Goal: Find specific page/section: Find specific page/section

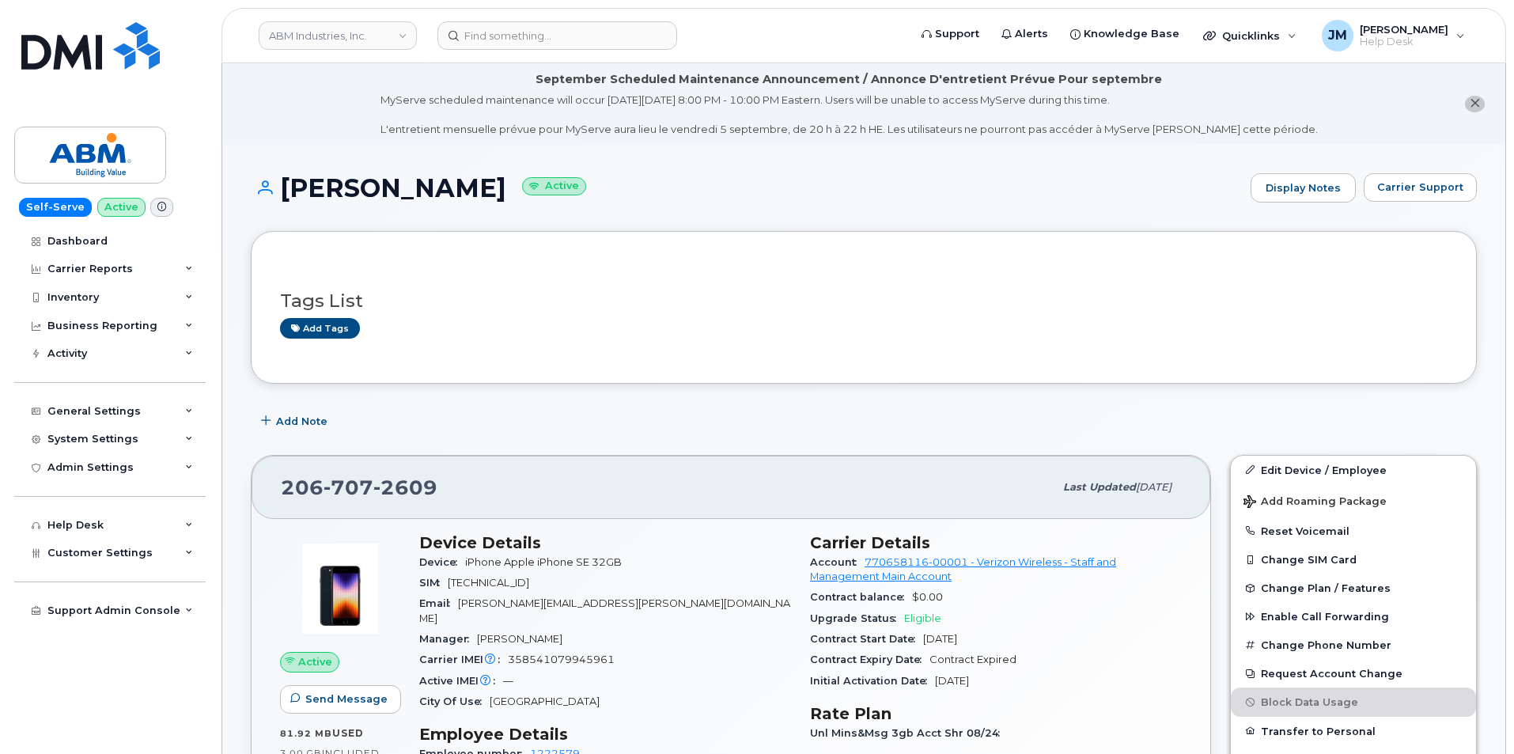
scroll to position [237, 0]
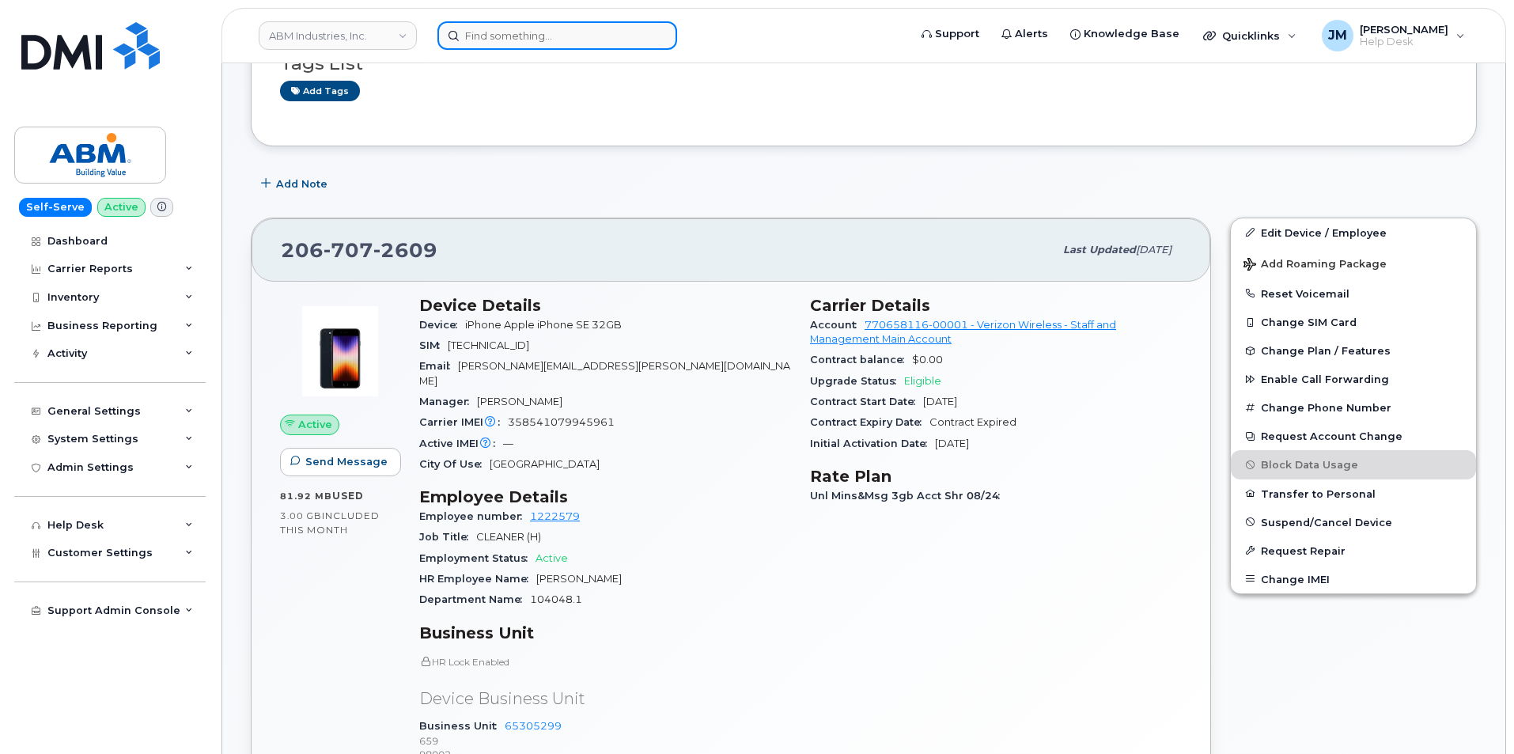
click at [541, 29] on input at bounding box center [557, 35] width 240 height 28
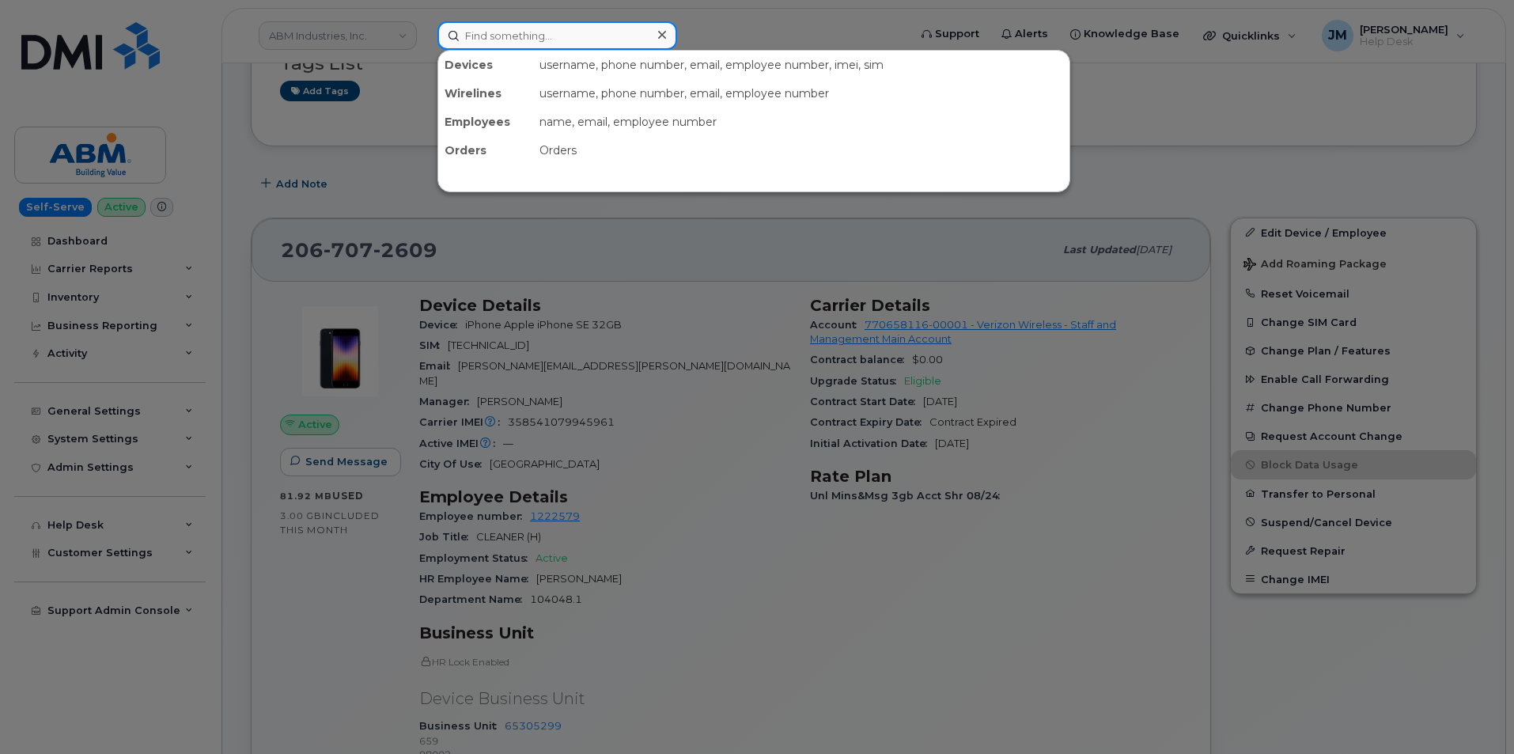
paste input "8645258585"
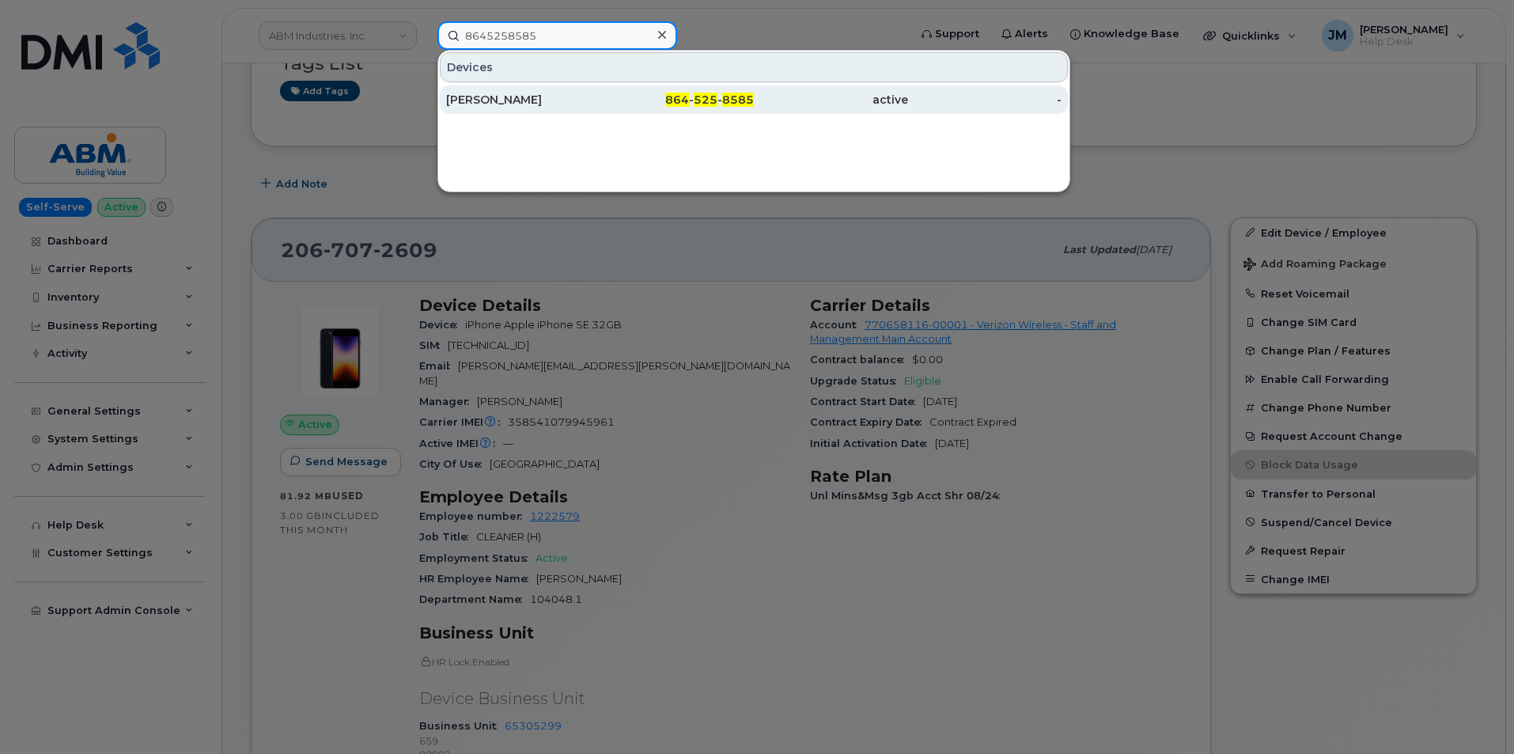
type input "8645258585"
click at [506, 98] on div "Keith Richardson" at bounding box center [523, 100] width 154 height 16
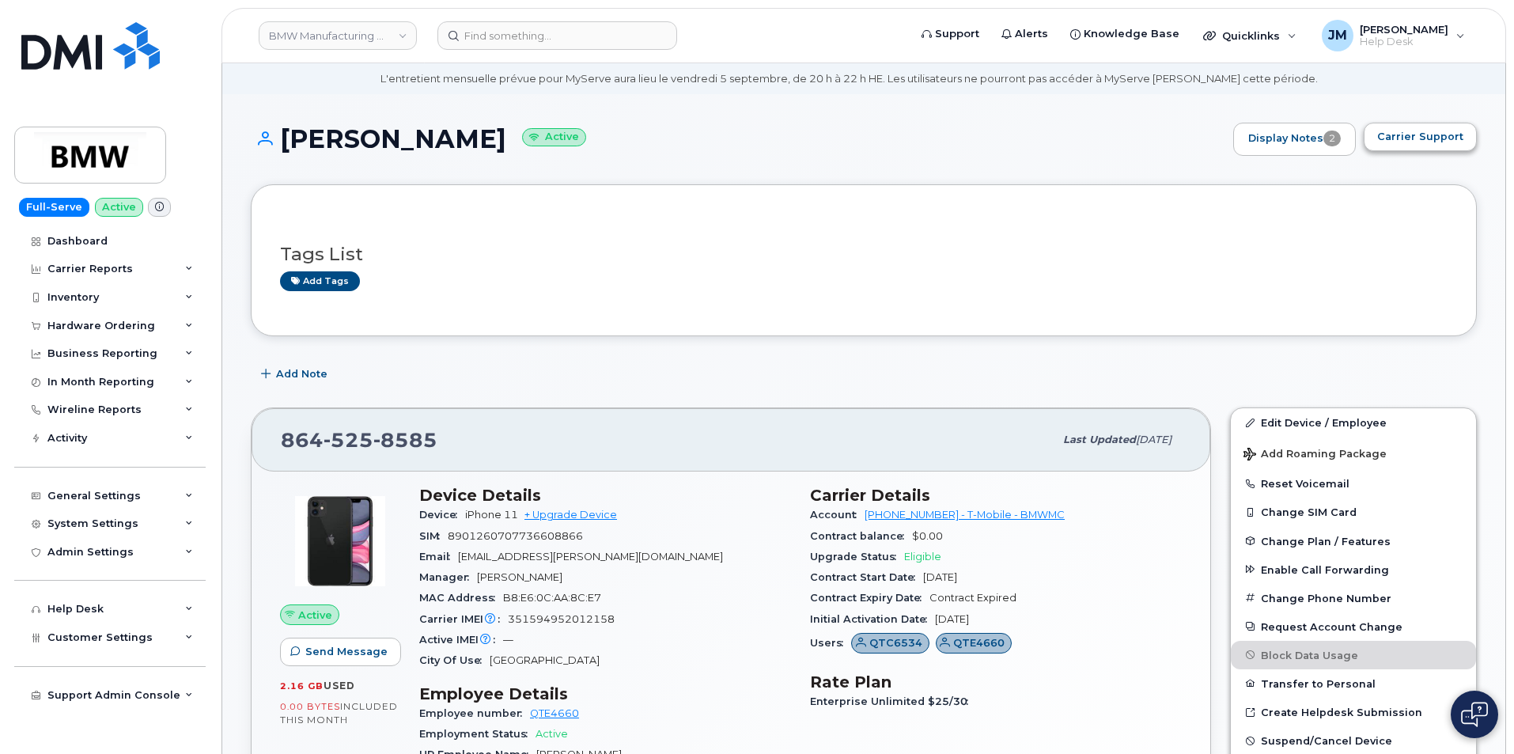
scroll to position [79, 0]
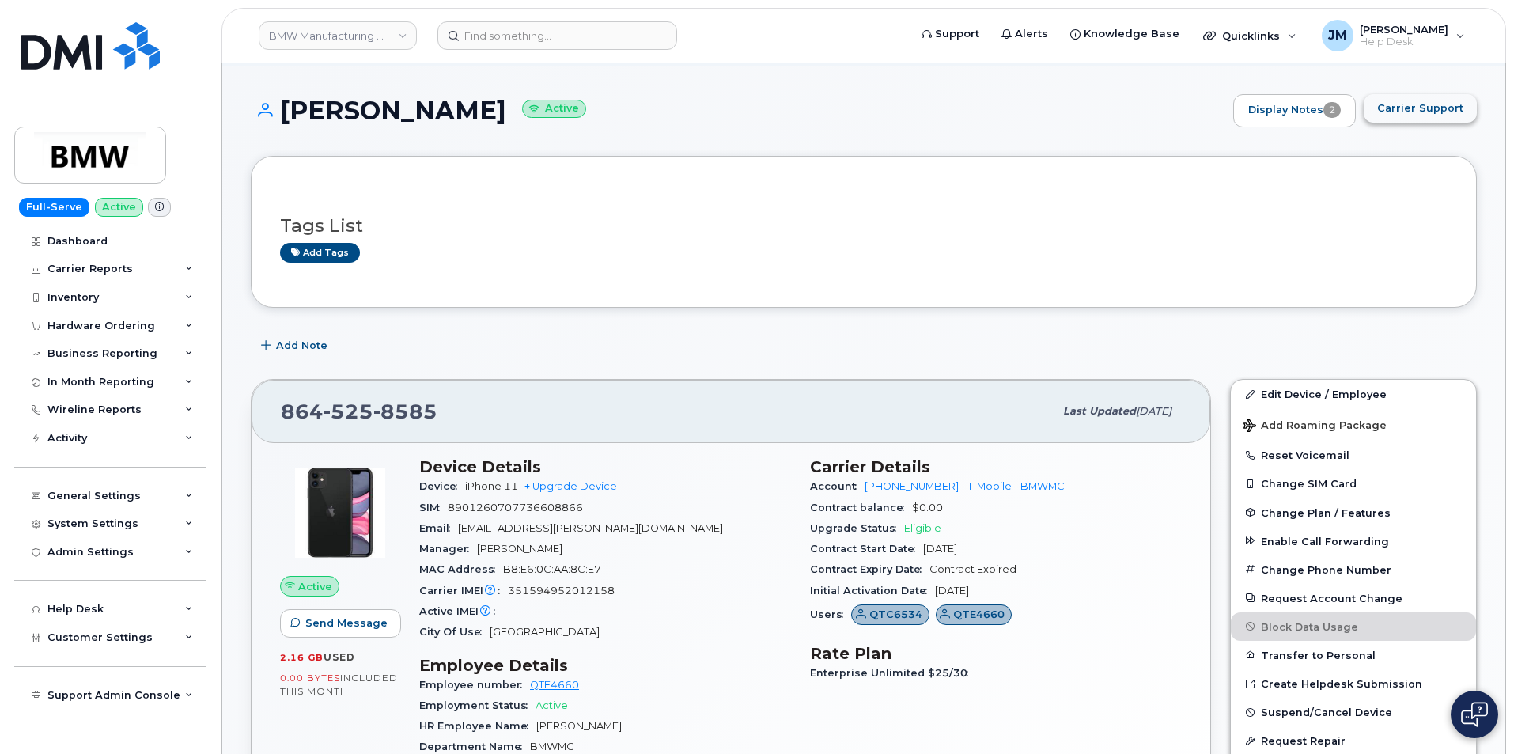
click at [1408, 104] on span "Carrier Support" at bounding box center [1420, 107] width 86 height 15
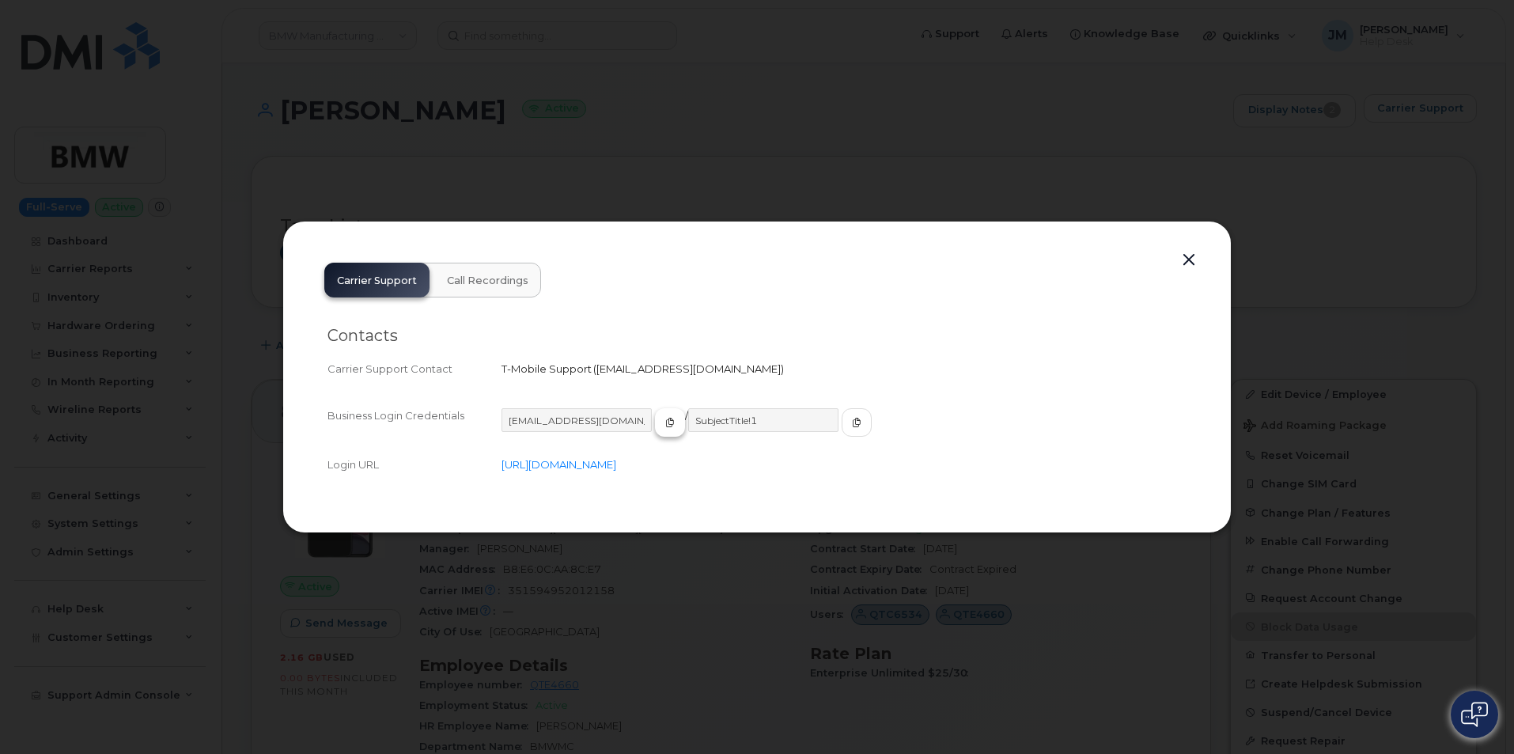
click at [665, 421] on icon "button" at bounding box center [669, 422] width 9 height 9
click at [841, 433] on button "button" at bounding box center [856, 422] width 30 height 28
click at [665, 425] on icon "button" at bounding box center [669, 422] width 9 height 9
click at [849, 145] on div at bounding box center [757, 377] width 1514 height 754
